Goal: Information Seeking & Learning: Learn about a topic

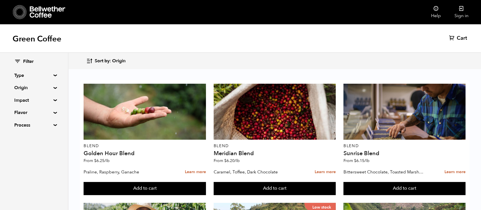
scroll to position [411, 0]
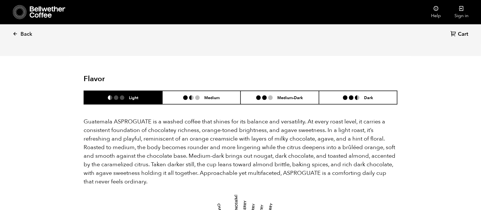
scroll to position [325, 0]
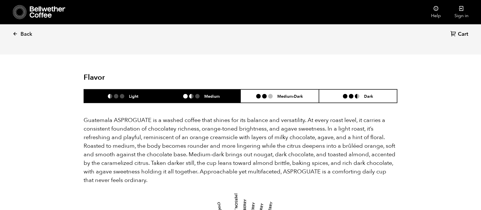
click at [224, 94] on li "Medium" at bounding box center [201, 95] width 78 height 13
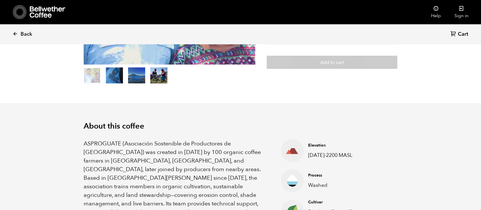
scroll to position [0, 0]
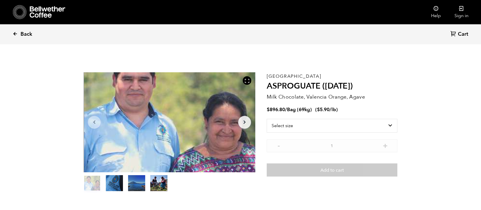
click at [19, 33] on link "Back" at bounding box center [30, 34] width 35 height 19
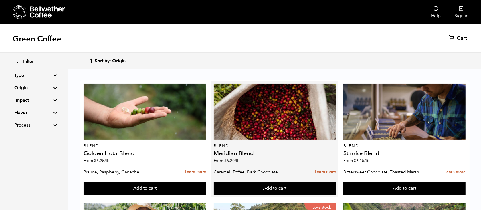
scroll to position [155, 0]
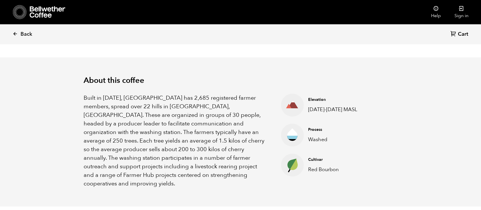
scroll to position [171, 0]
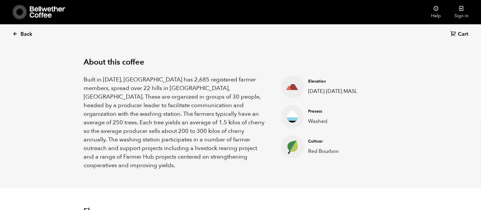
click at [16, 35] on icon at bounding box center [15, 33] width 5 height 5
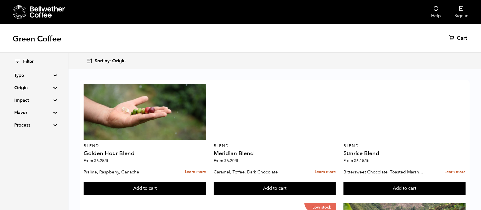
scroll to position [13, 0]
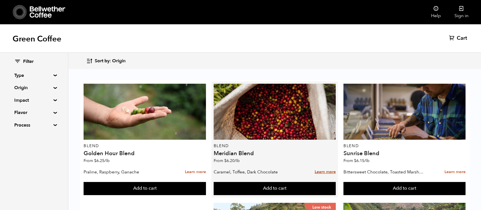
click at [315, 166] on link "Learn more" at bounding box center [325, 172] width 21 height 12
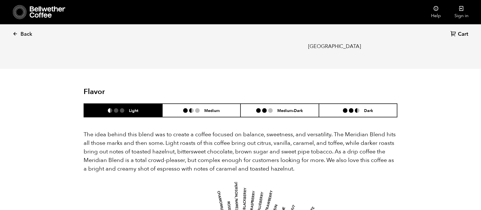
scroll to position [293, 0]
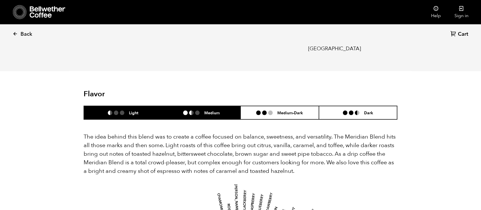
click at [219, 106] on li "Medium" at bounding box center [201, 112] width 78 height 13
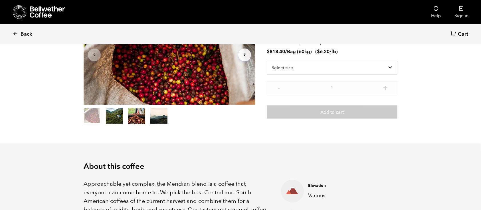
scroll to position [0, 0]
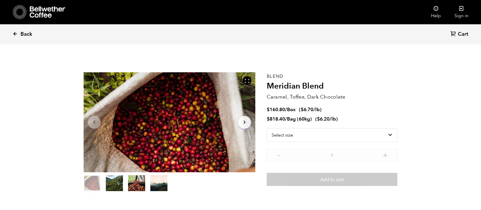
click at [21, 32] on span "Back" at bounding box center [27, 34] width 12 height 7
